Goal: Navigation & Orientation: Find specific page/section

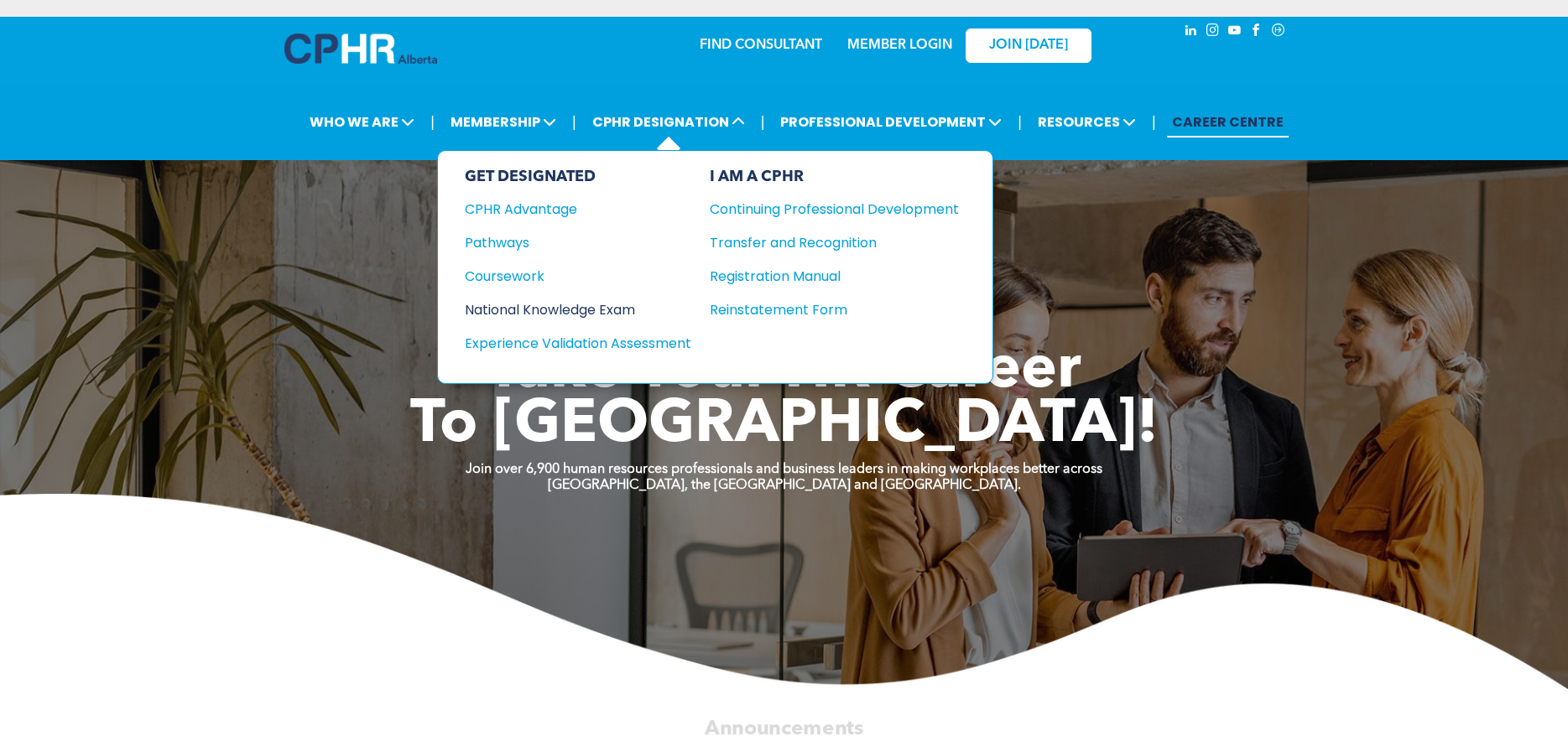
click at [512, 302] on div "National Knowledge Exam" at bounding box center [566, 309] width 203 height 21
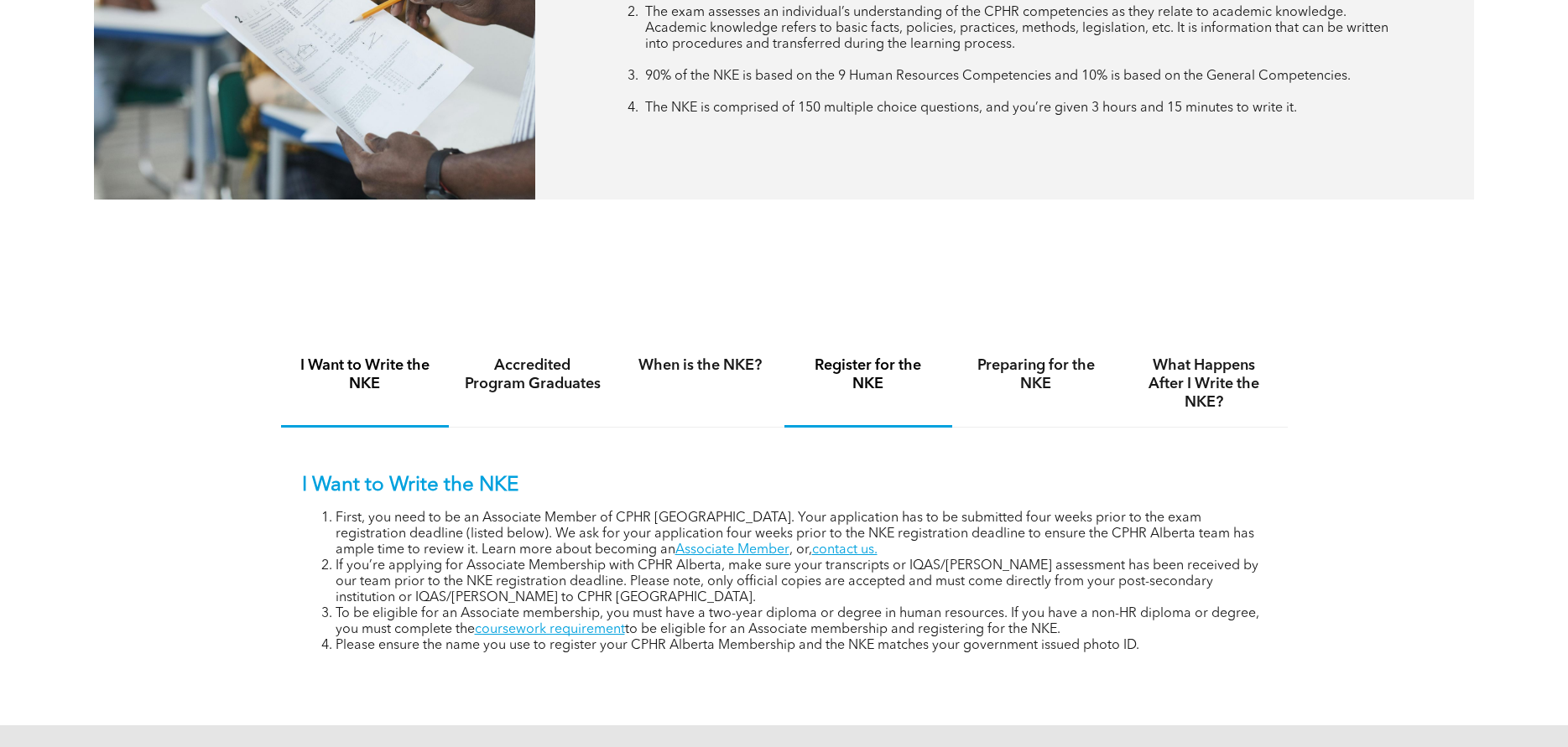
scroll to position [1006, 0]
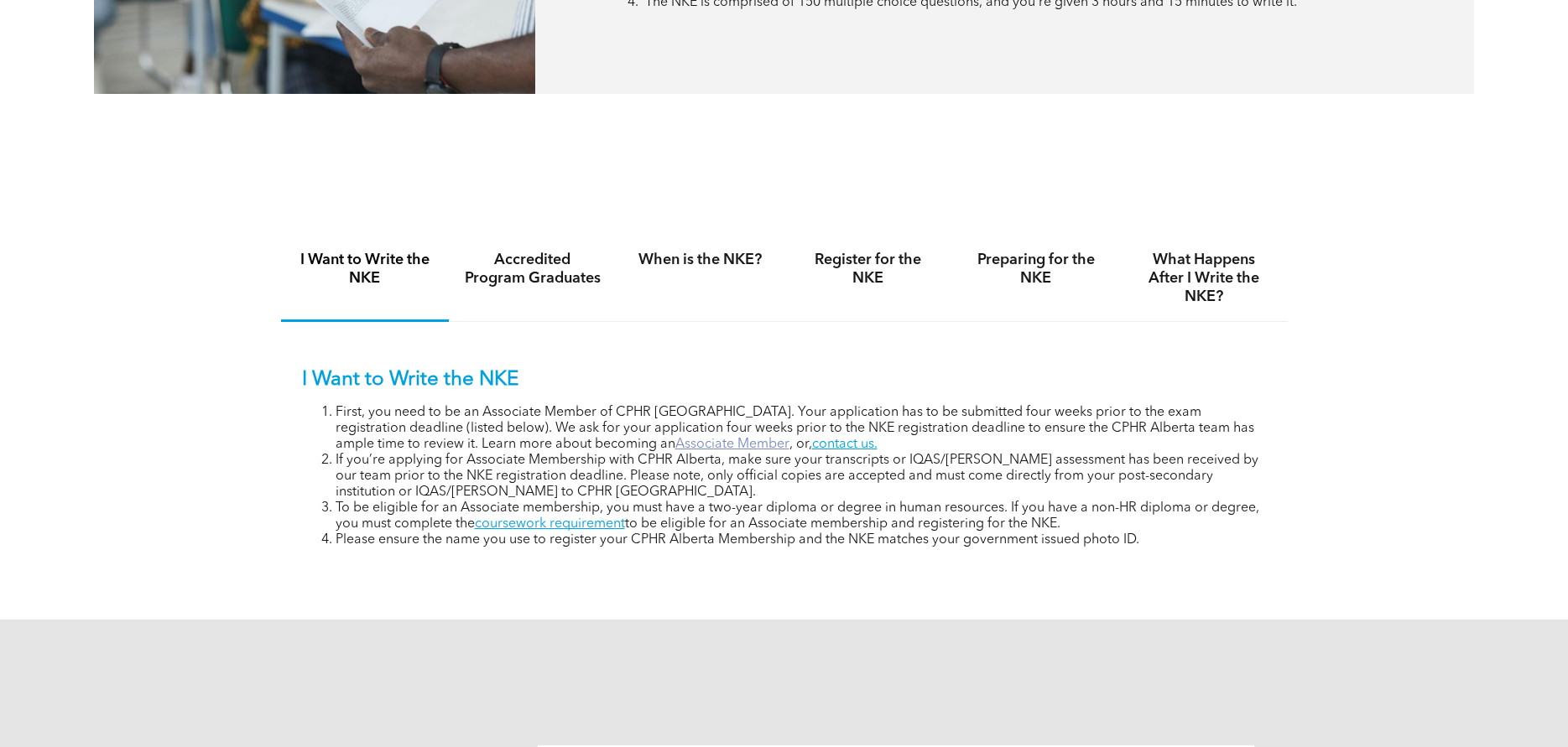
click at [676, 446] on link "Associate Member" at bounding box center [733, 445] width 114 height 14
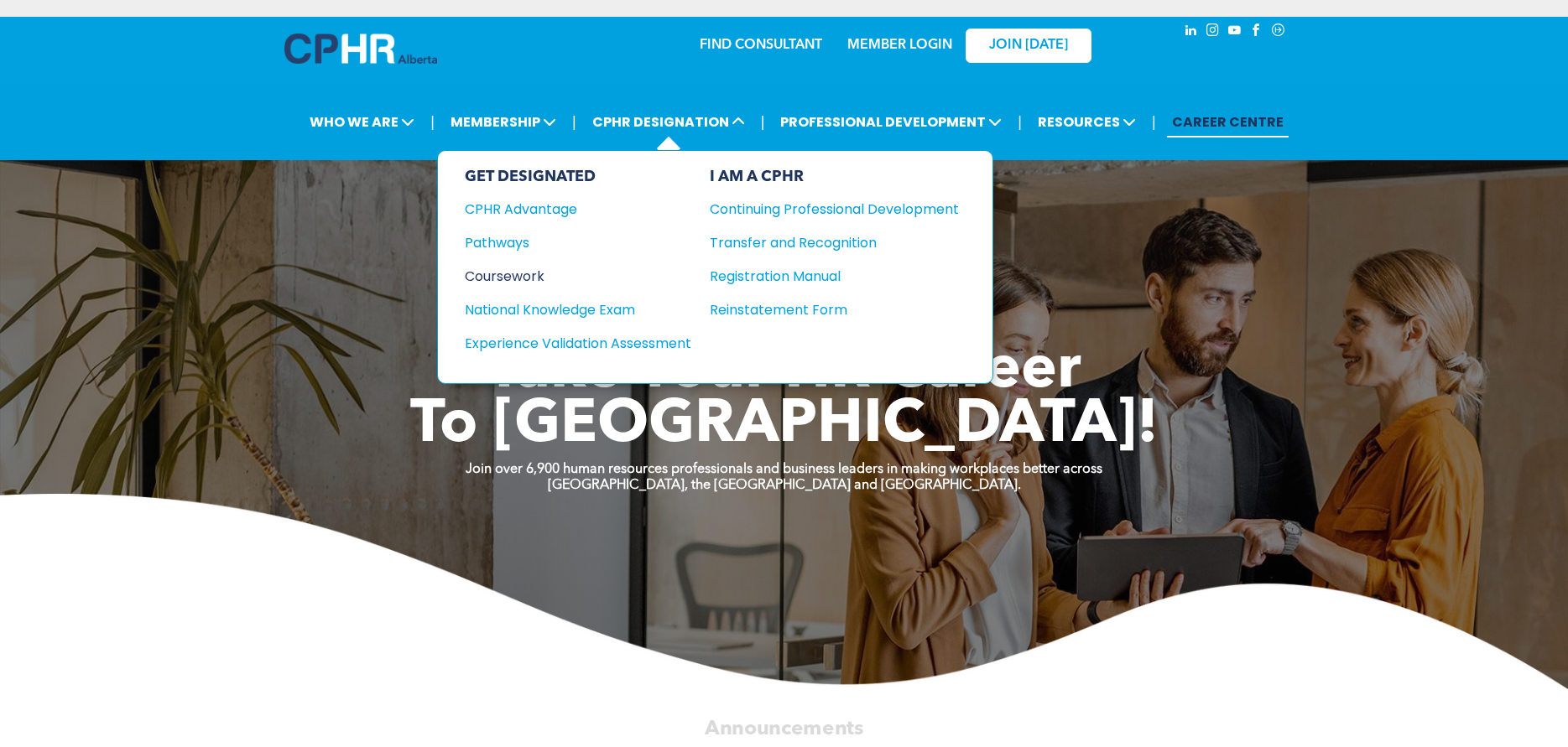
click at [511, 274] on div "Coursework" at bounding box center [566, 276] width 203 height 21
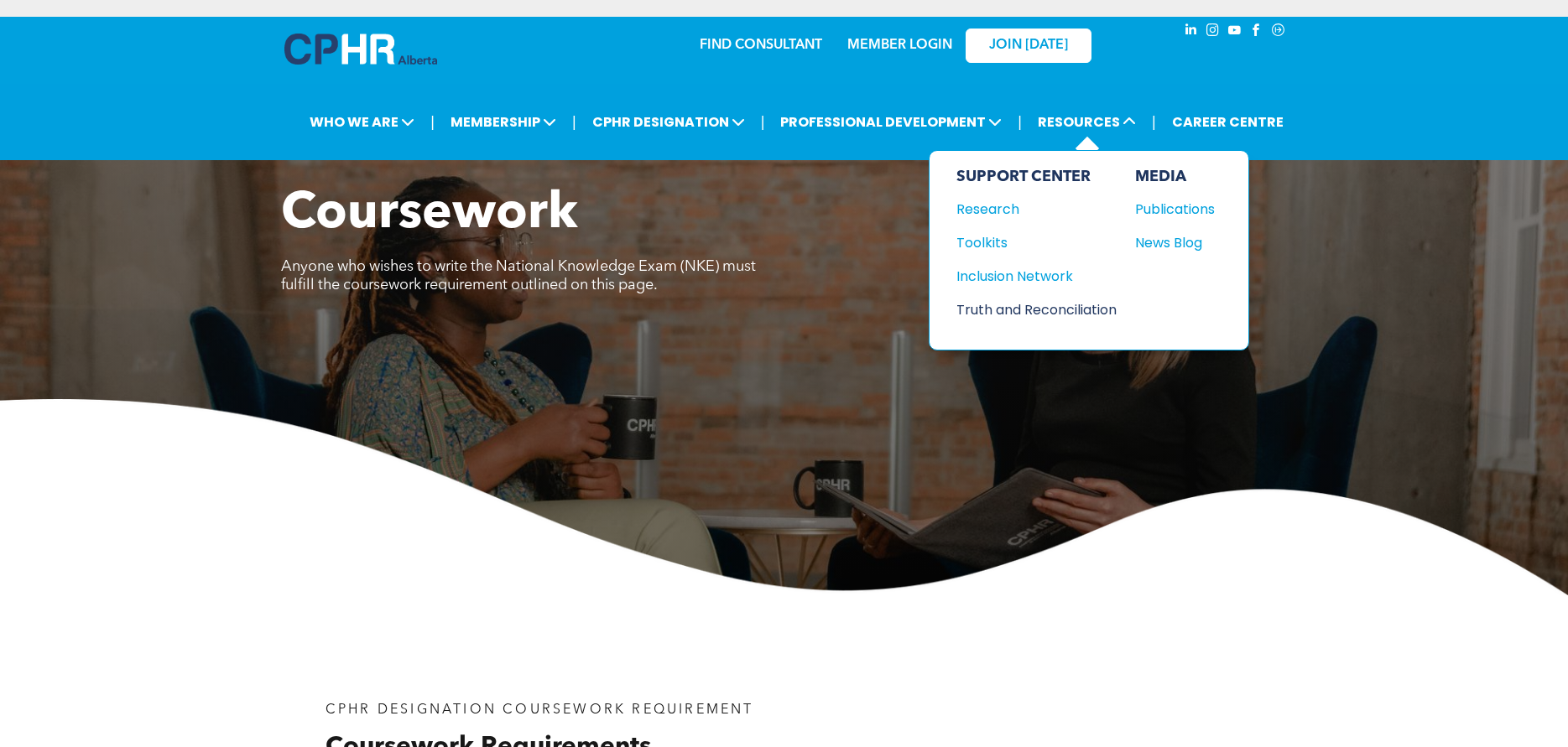
click at [993, 299] on div "Truth and Reconciliation" at bounding box center [1029, 309] width 145 height 21
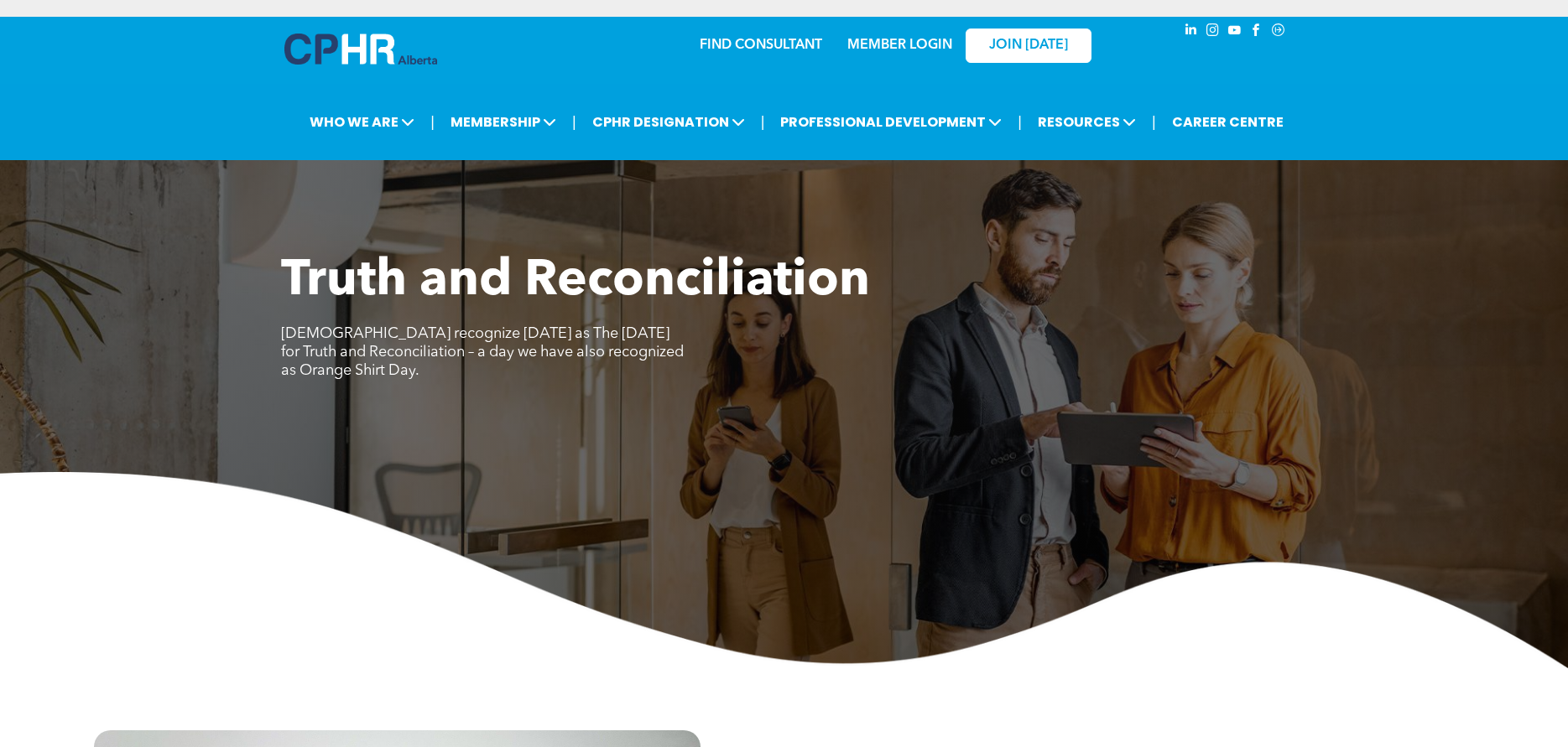
click at [381, 50] on img at bounding box center [361, 49] width 153 height 31
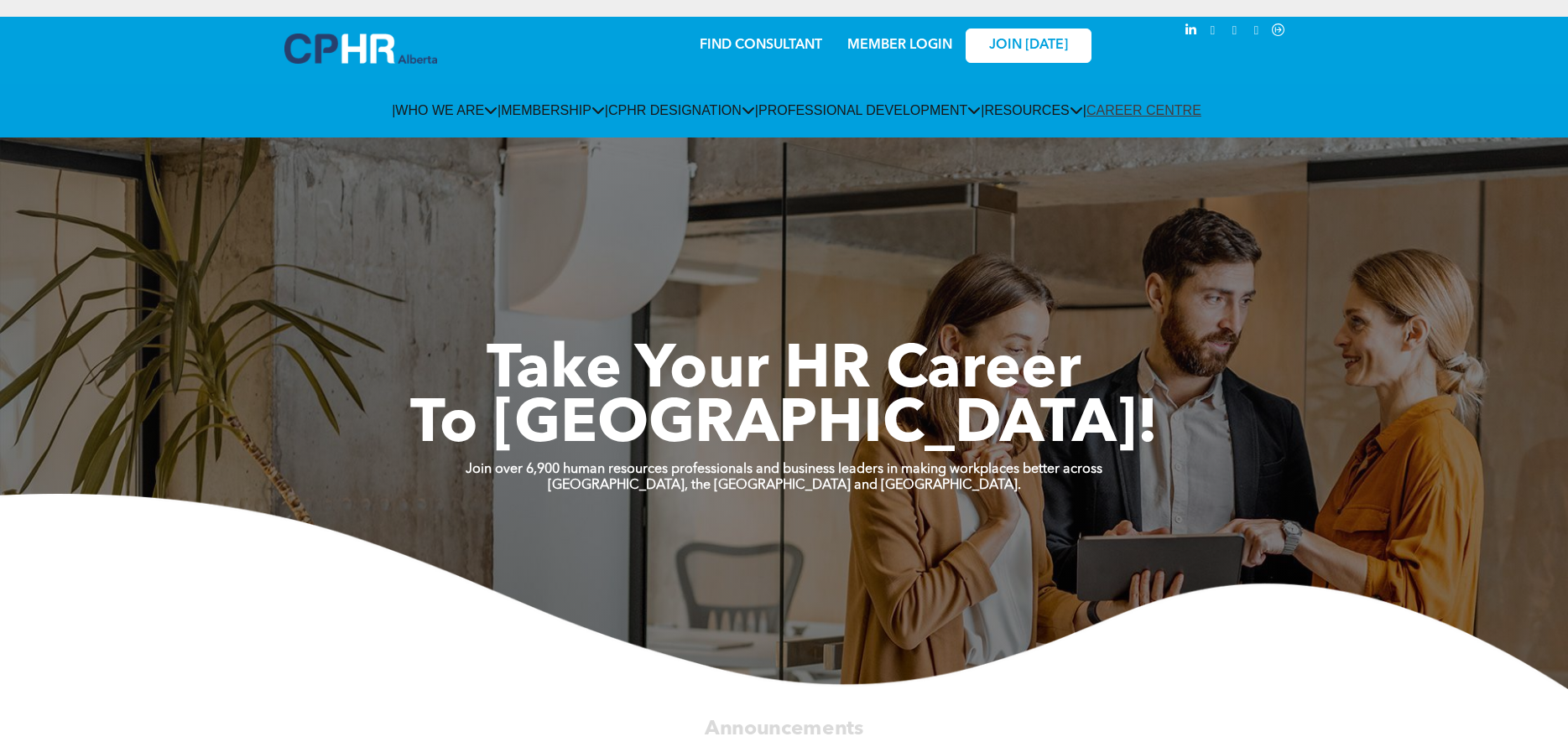
click at [913, 44] on link "MEMBER LOGIN" at bounding box center [899, 45] width 105 height 14
